Goal: Task Accomplishment & Management: Complete application form

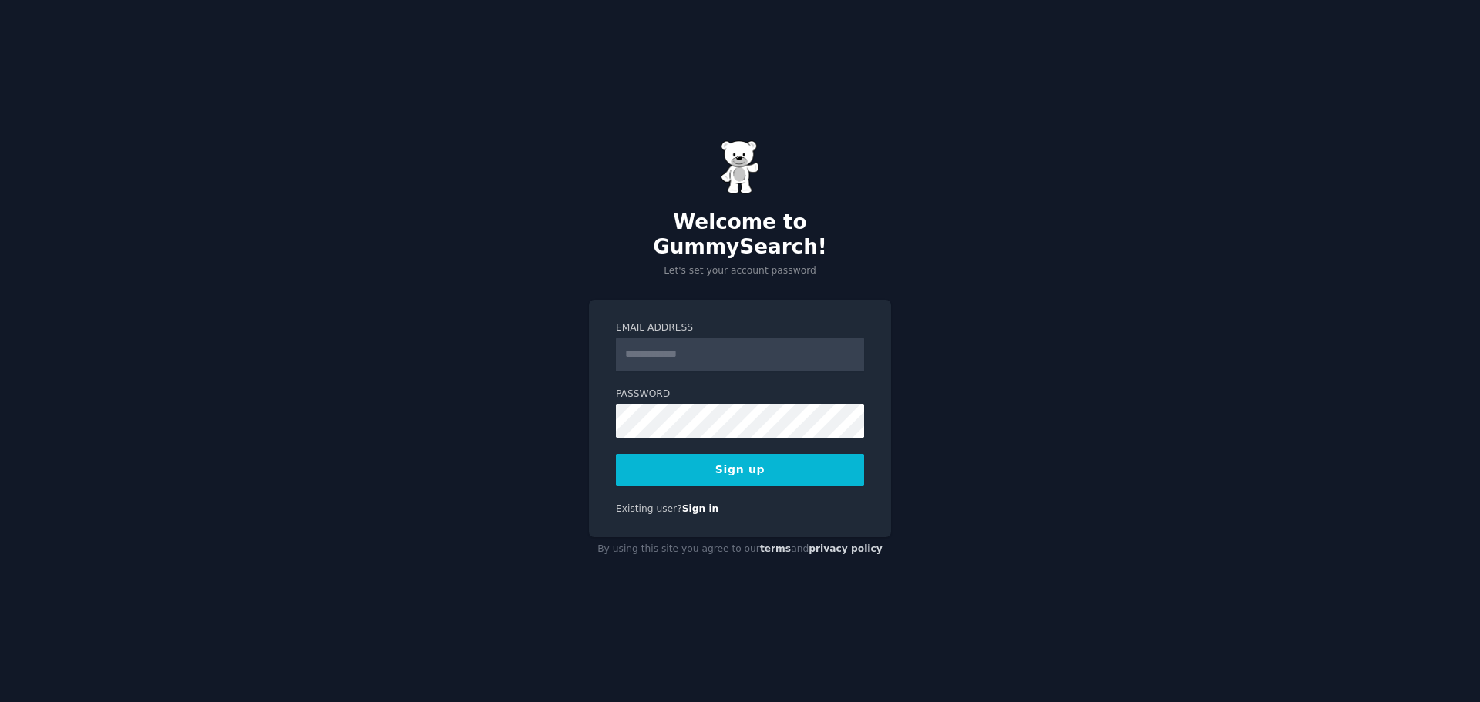
click at [698, 338] on input "Email Address" at bounding box center [740, 355] width 248 height 34
type input "**********"
click at [764, 457] on button "Sign up" at bounding box center [740, 470] width 248 height 32
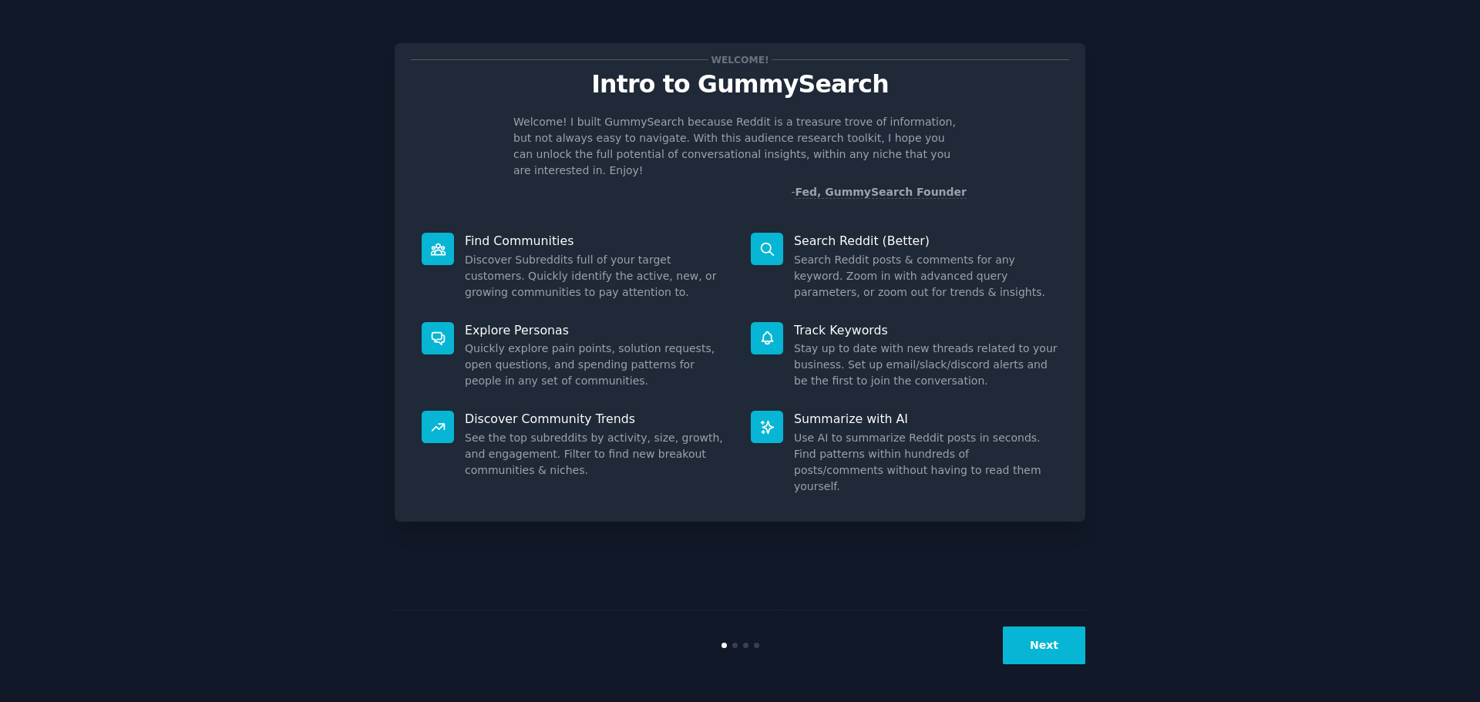
click at [1068, 643] on button "Next" at bounding box center [1044, 645] width 82 height 38
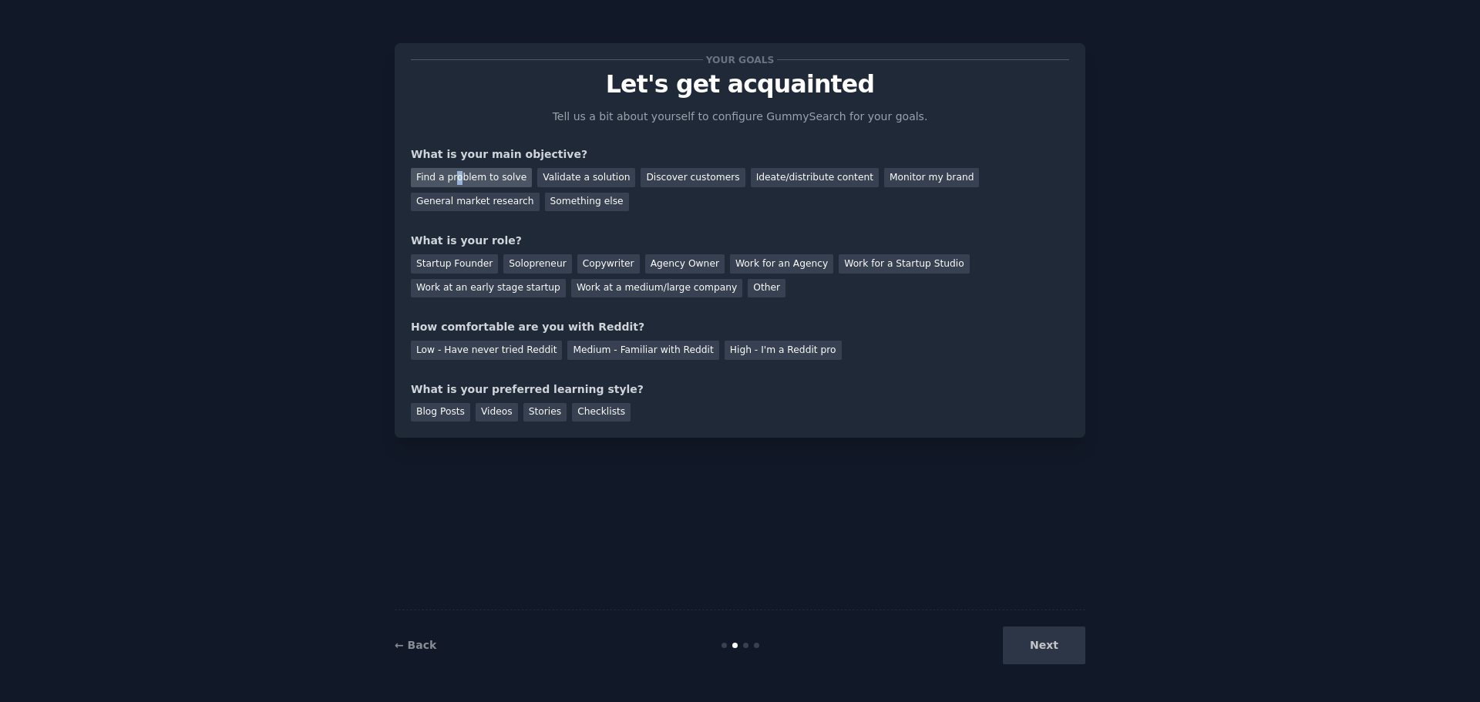
click at [456, 183] on div "Find a problem to solve" at bounding box center [471, 177] width 121 height 19
click at [589, 180] on div "Validate a solution" at bounding box center [586, 177] width 98 height 19
click at [494, 176] on div "Find a problem to solve" at bounding box center [471, 177] width 121 height 19
click at [539, 193] on div "General market research" at bounding box center [475, 202] width 129 height 19
click at [439, 267] on div "Startup Founder" at bounding box center [454, 263] width 87 height 19
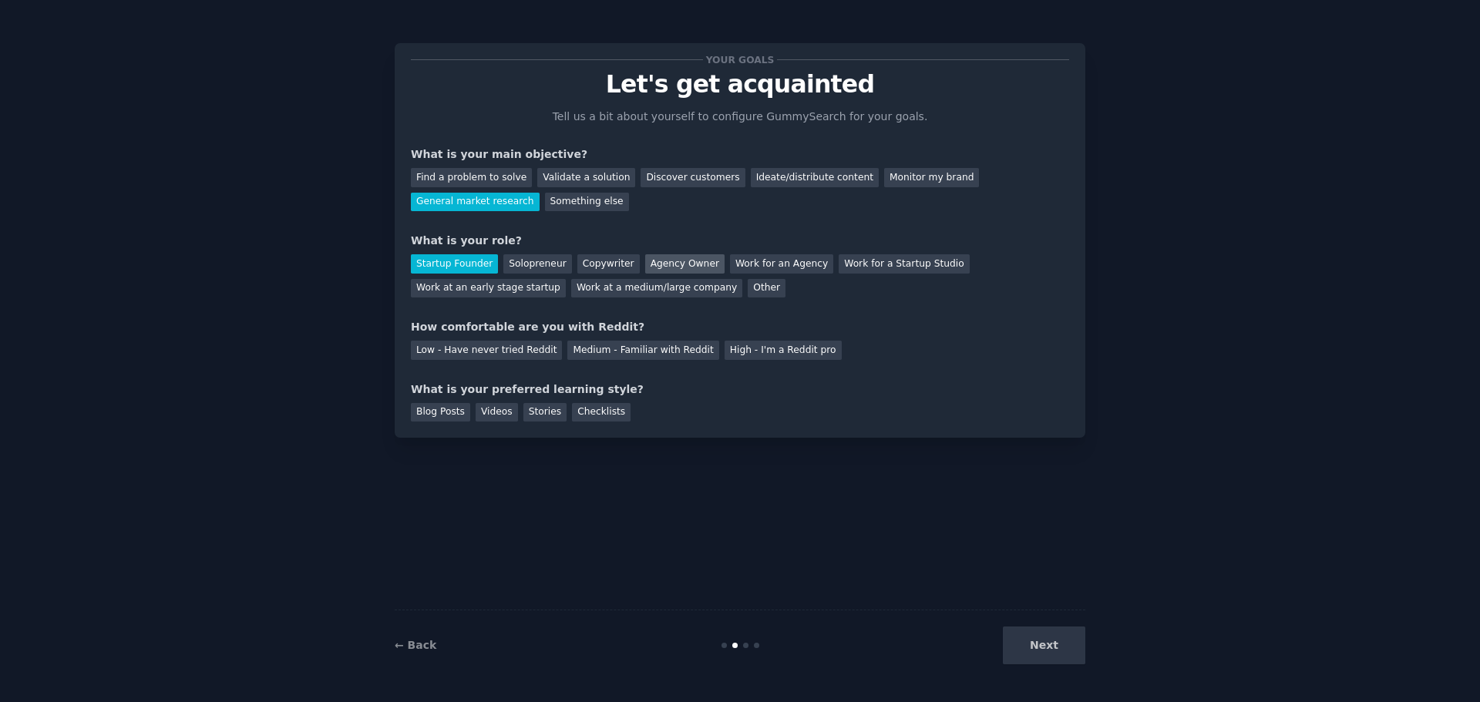
click at [657, 269] on div "Agency Owner" at bounding box center [684, 263] width 79 height 19
click at [567, 345] on div "Medium - Familiar with Reddit" at bounding box center [642, 350] width 151 height 19
click at [445, 411] on div "Blog Posts" at bounding box center [440, 412] width 59 height 19
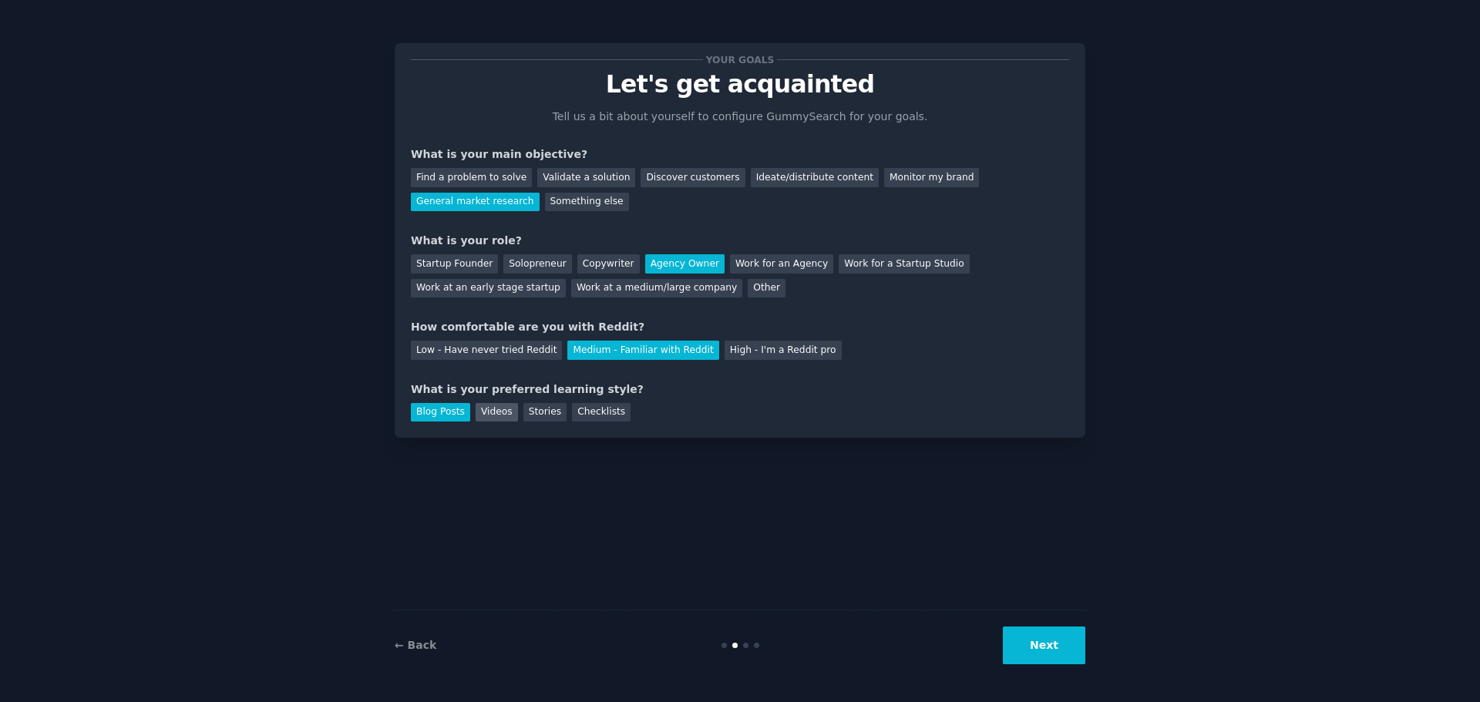
click at [489, 410] on div "Videos" at bounding box center [496, 412] width 42 height 19
click at [543, 408] on div "Stories" at bounding box center [544, 412] width 43 height 19
click at [602, 417] on div "Checklists" at bounding box center [601, 412] width 59 height 19
click at [499, 413] on div "Videos" at bounding box center [496, 412] width 42 height 19
click at [452, 411] on div "Blog Posts" at bounding box center [440, 412] width 59 height 19
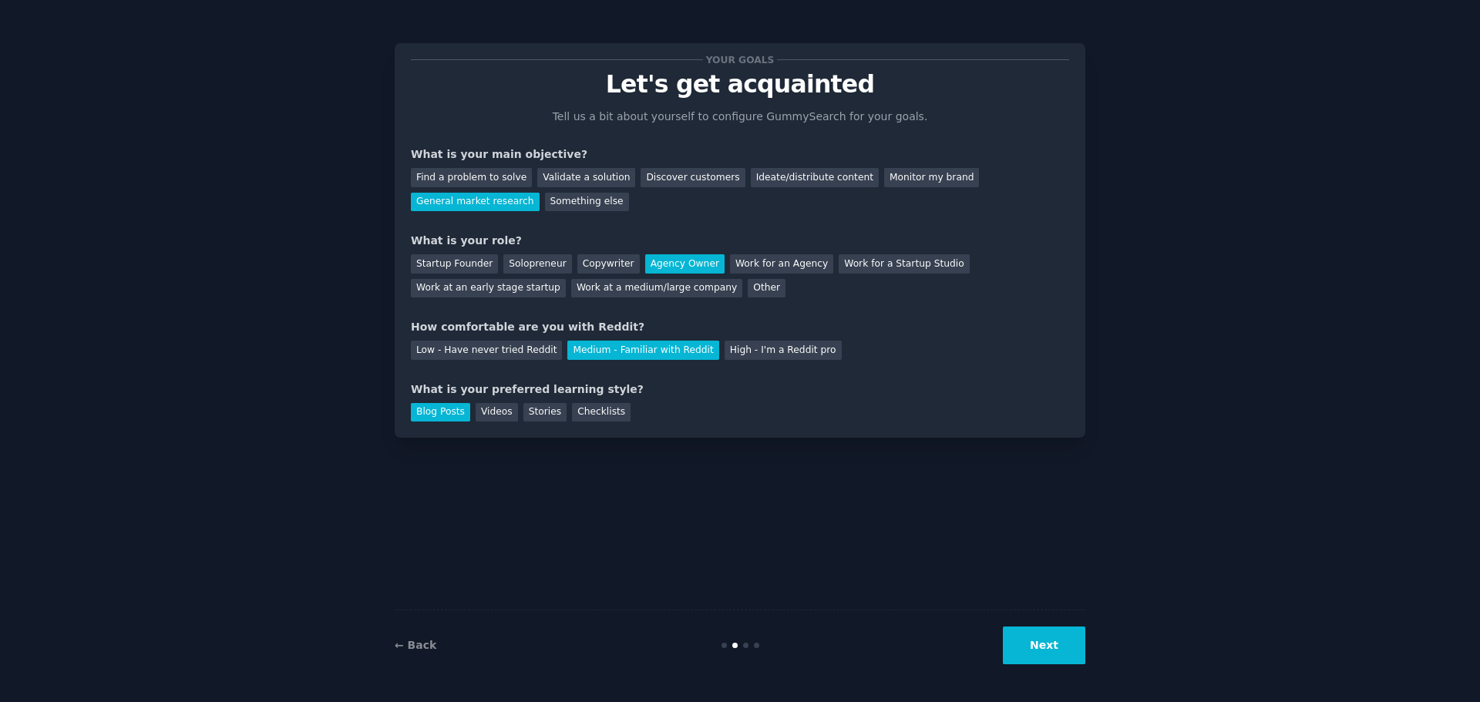
click at [1047, 647] on button "Next" at bounding box center [1044, 645] width 82 height 38
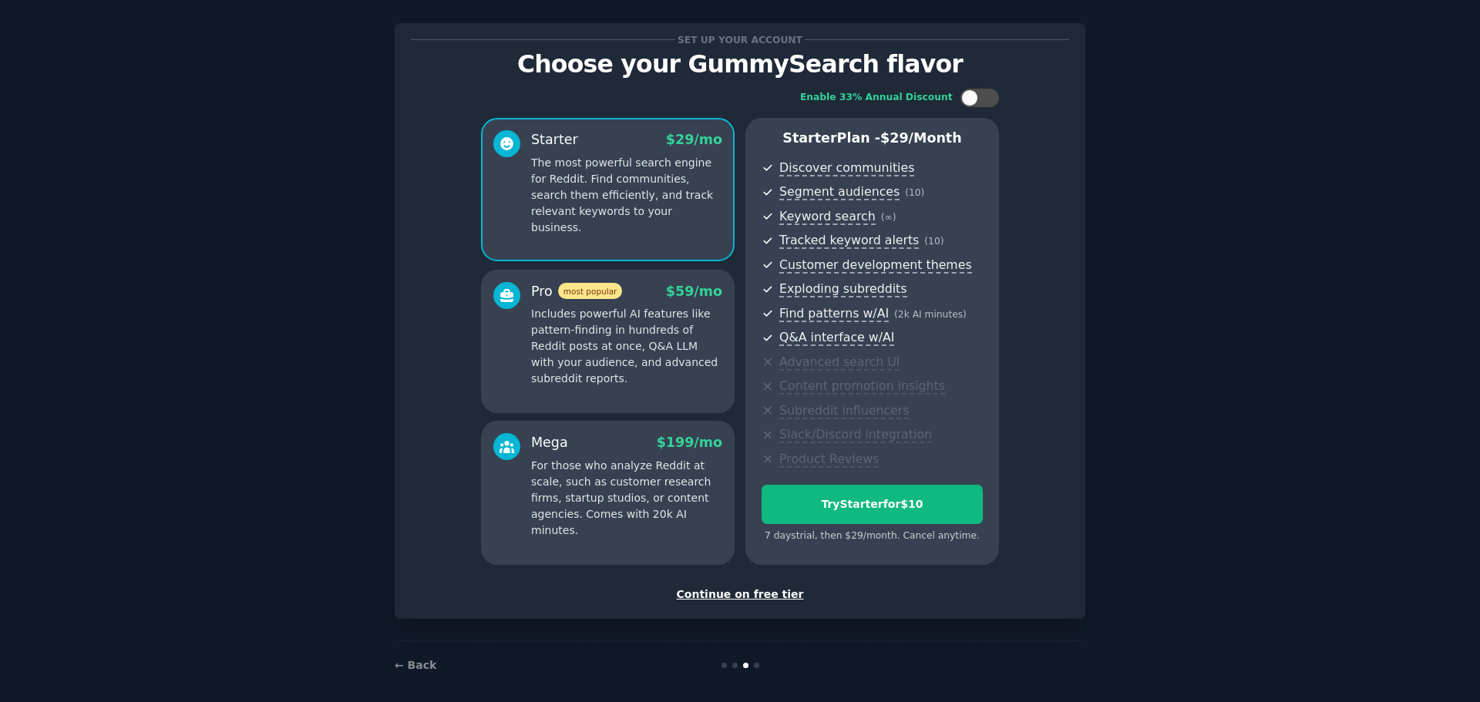
scroll to position [29, 0]
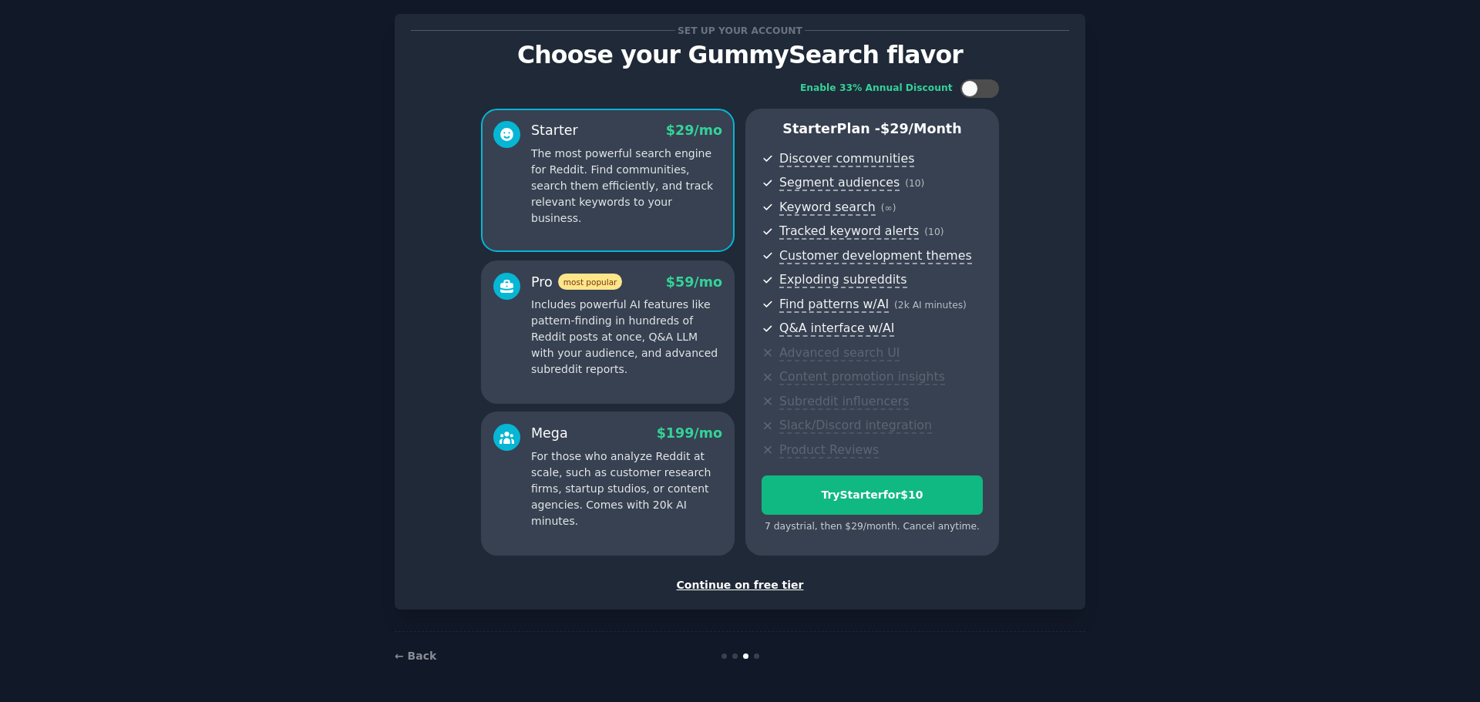
click at [751, 583] on div "Continue on free tier" at bounding box center [740, 585] width 658 height 16
